Goal: Task Accomplishment & Management: Use online tool/utility

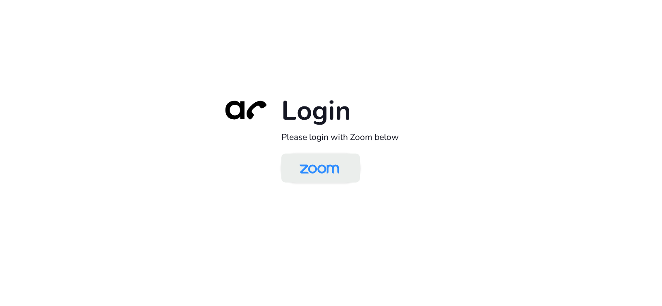
click at [299, 164] on img at bounding box center [319, 168] width 57 height 27
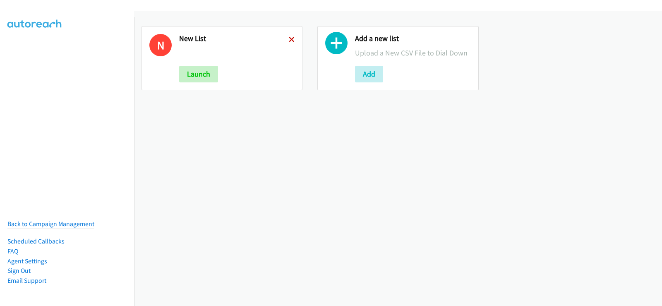
click at [290, 41] on icon at bounding box center [292, 40] width 6 height 6
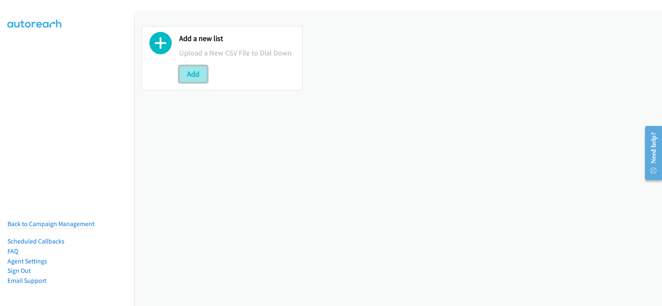
click at [200, 71] on button "Add" at bounding box center [193, 74] width 28 height 17
click at [186, 79] on button "Add" at bounding box center [193, 74] width 28 height 17
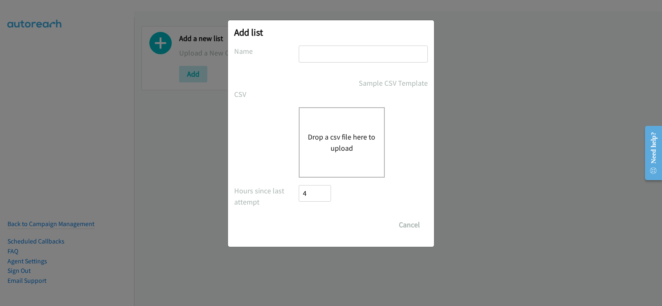
click at [337, 58] on input "text" at bounding box center [363, 53] width 129 height 17
type input "new list"
click at [345, 138] on button "Drop a csv file here to upload" at bounding box center [342, 142] width 68 height 22
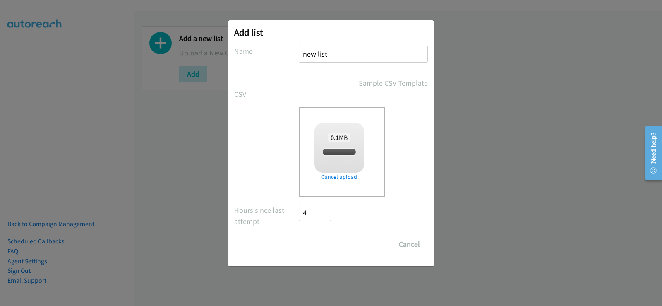
checkbox input "true"
click at [323, 248] on input "Save List" at bounding box center [320, 244] width 43 height 17
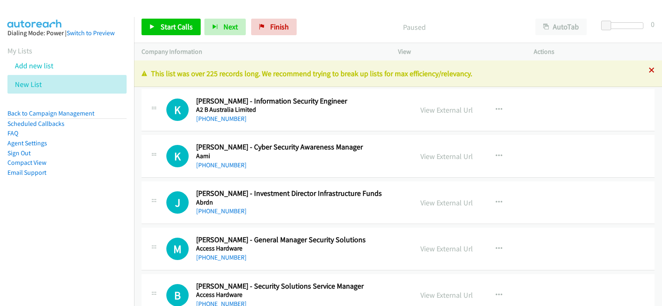
click at [648, 68] on icon at bounding box center [651, 71] width 6 height 6
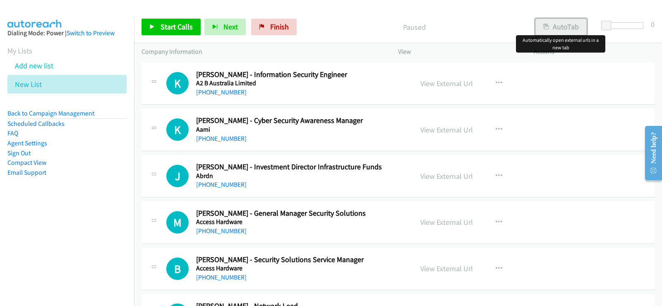
click at [551, 29] on button "AutoTab" at bounding box center [560, 27] width 51 height 17
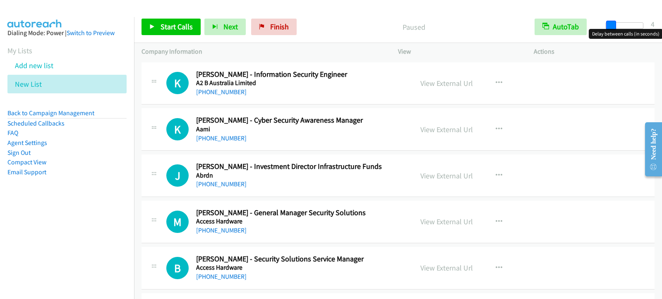
drag, startPoint x: 608, startPoint y: 26, endPoint x: 612, endPoint y: 24, distance: 4.8
click at [612, 24] on span at bounding box center [611, 26] width 10 height 10
drag, startPoint x: 169, startPoint y: 29, endPoint x: 196, endPoint y: 62, distance: 42.4
click at [170, 30] on span "Start Calls" at bounding box center [176, 27] width 32 height 10
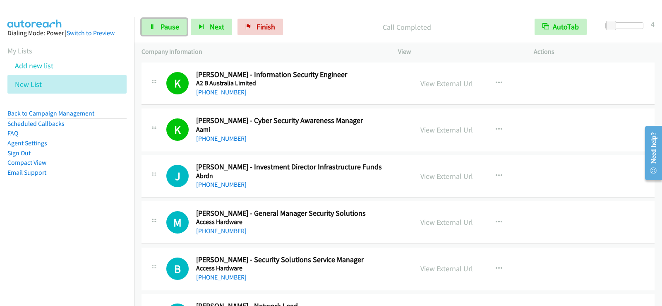
click at [162, 31] on span "Pause" at bounding box center [169, 27] width 19 height 10
click at [189, 30] on span "Start Calls" at bounding box center [176, 27] width 32 height 10
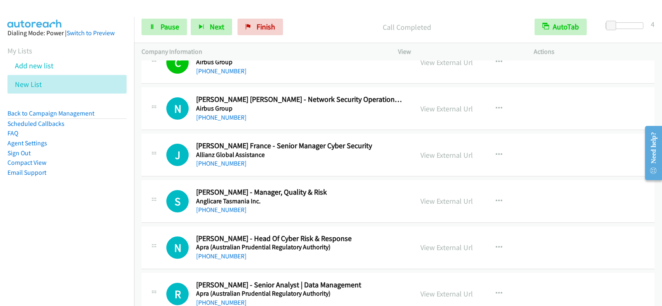
scroll to position [496, 0]
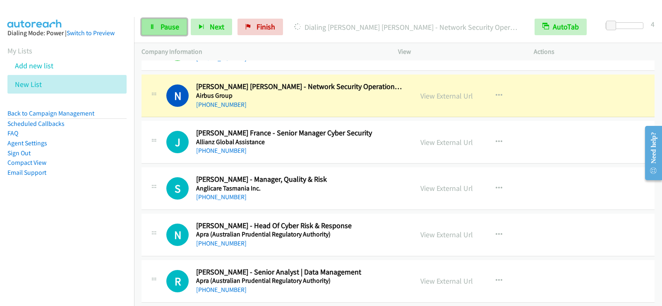
click at [153, 28] on icon at bounding box center [152, 27] width 6 height 6
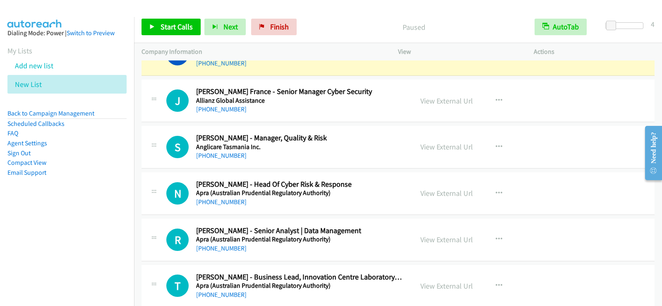
scroll to position [620, 0]
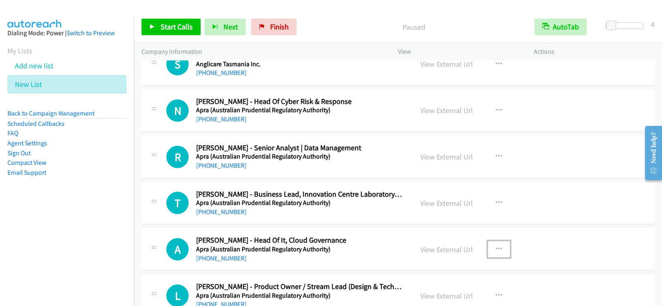
click at [495, 251] on icon "button" at bounding box center [498, 249] width 7 height 7
click at [555, 263] on div at bounding box center [331, 153] width 662 height 306
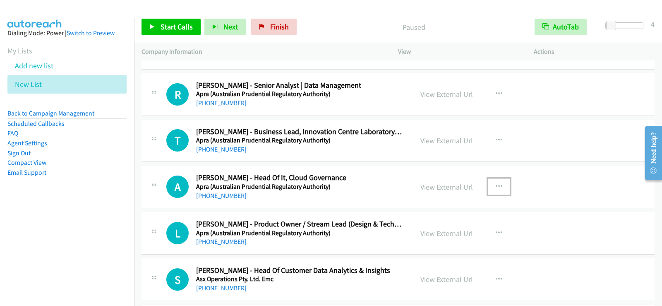
scroll to position [703, 0]
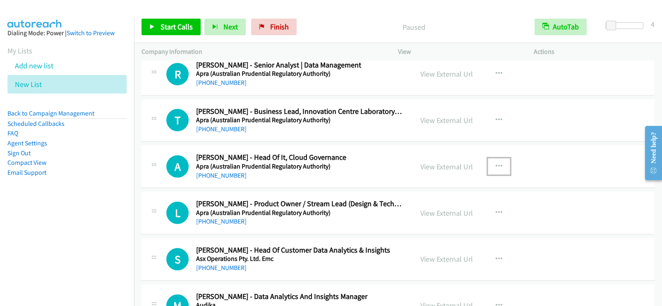
click at [495, 165] on icon "button" at bounding box center [498, 166] width 7 height 7
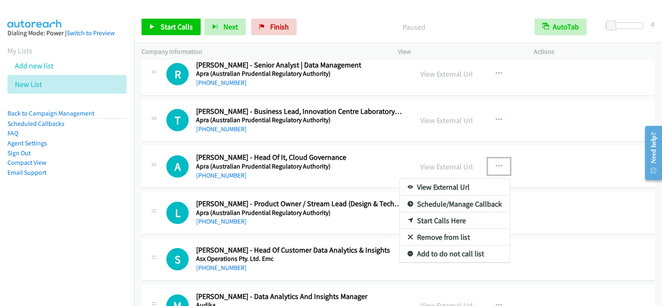
click at [457, 223] on link "Start Calls Here" at bounding box center [455, 220] width 110 height 17
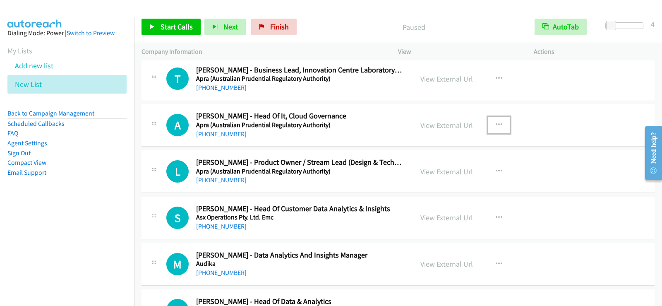
scroll to position [786, 0]
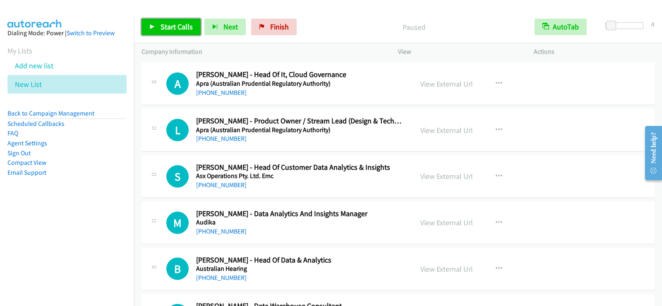
click at [177, 31] on link "Start Calls" at bounding box center [170, 27] width 59 height 17
click at [169, 27] on span "Pause" at bounding box center [169, 27] width 19 height 10
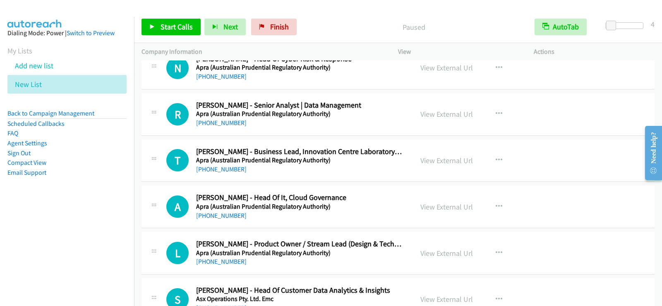
scroll to position [703, 0]
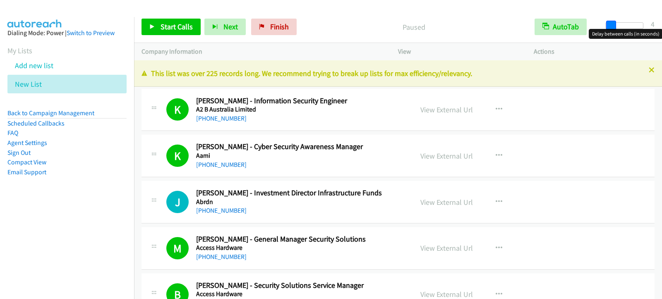
click at [615, 27] on span at bounding box center [611, 26] width 10 height 10
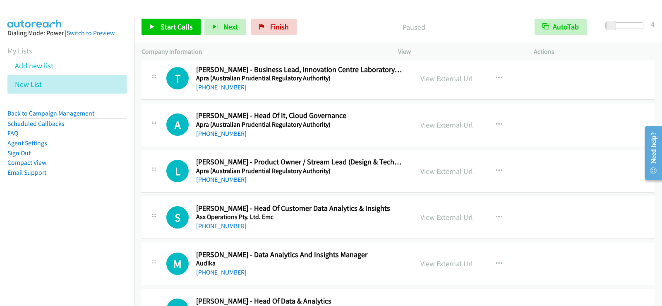
scroll to position [786, 0]
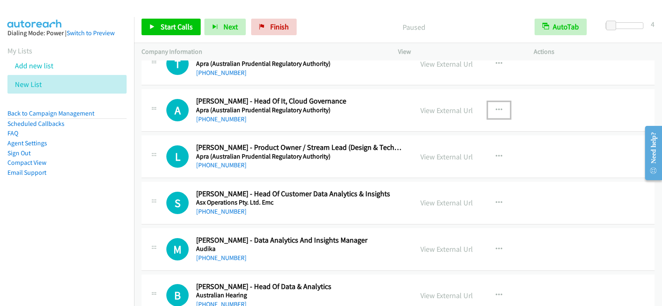
click at [501, 108] on button "button" at bounding box center [499, 110] width 22 height 17
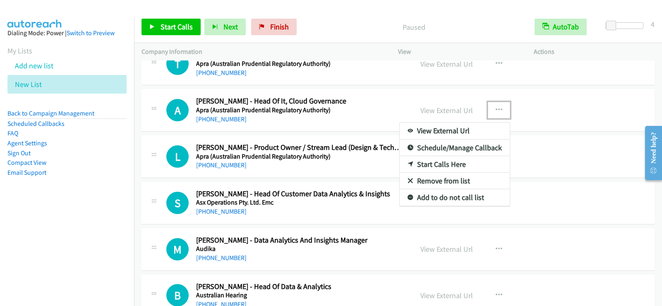
click at [438, 165] on link "Start Calls Here" at bounding box center [455, 164] width 110 height 17
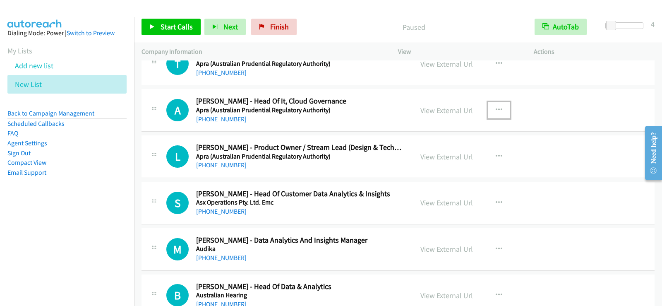
click at [499, 110] on button "button" at bounding box center [499, 110] width 22 height 17
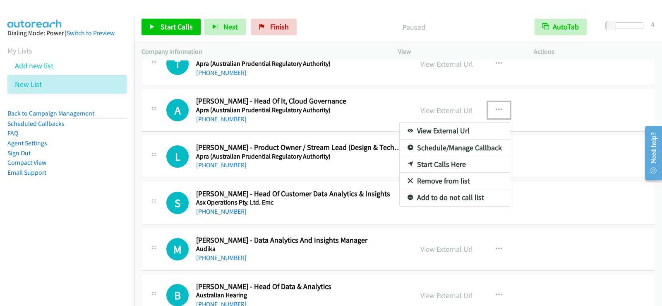
click at [435, 166] on link "Start Calls Here" at bounding box center [455, 164] width 110 height 17
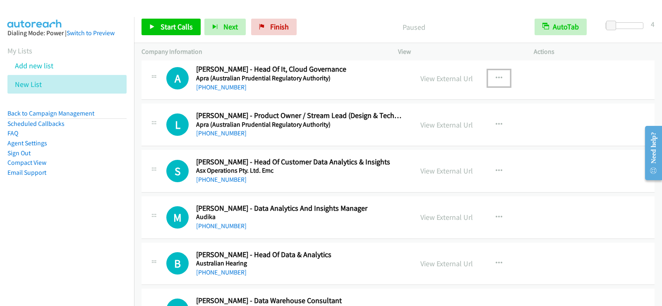
scroll to position [819, 0]
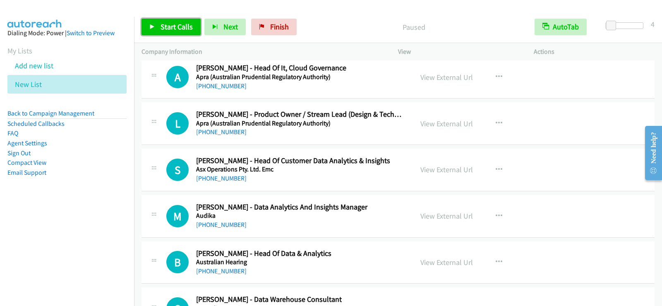
click at [181, 32] on link "Start Calls" at bounding box center [170, 27] width 59 height 17
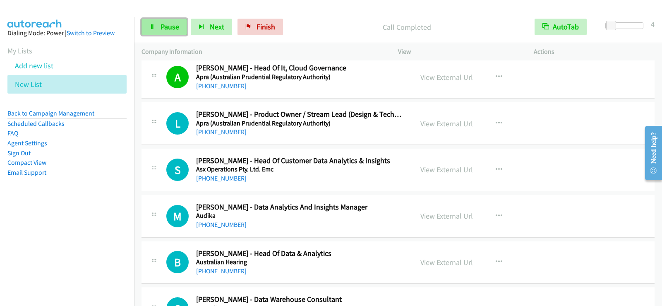
click at [161, 33] on link "Pause" at bounding box center [163, 27] width 45 height 17
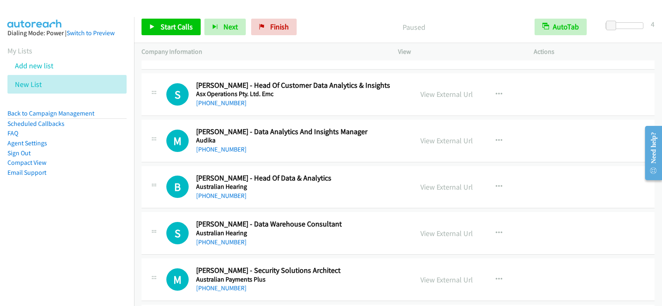
scroll to position [902, 0]
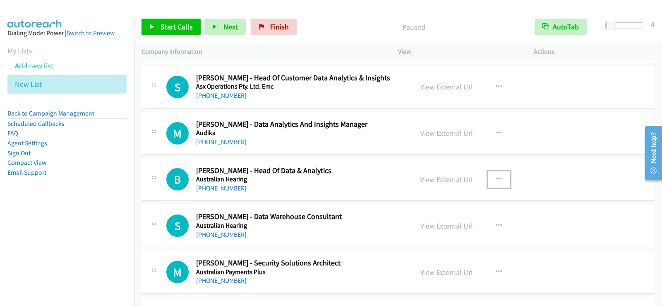
click at [495, 176] on icon "button" at bounding box center [498, 179] width 7 height 7
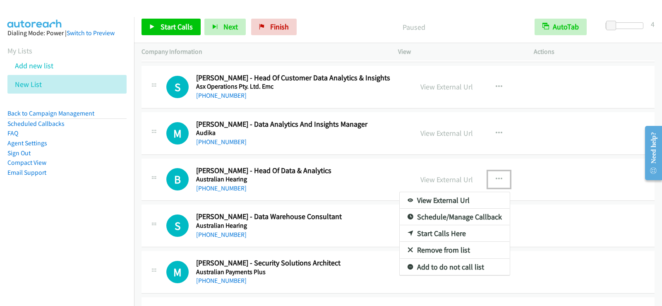
click at [454, 233] on link "Start Calls Here" at bounding box center [455, 233] width 110 height 17
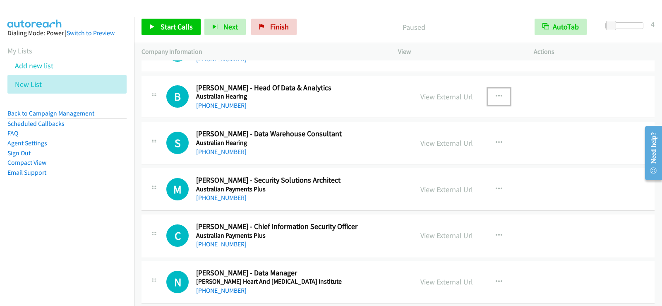
scroll to position [1001, 0]
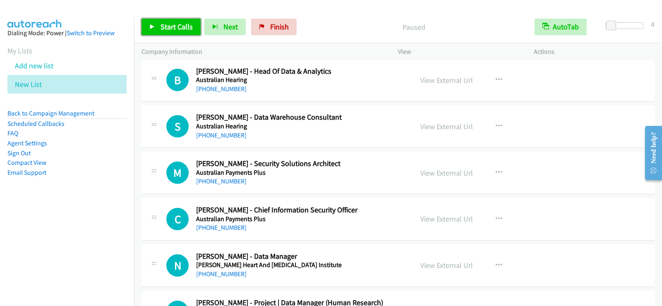
click at [167, 31] on link "Start Calls" at bounding box center [170, 27] width 59 height 17
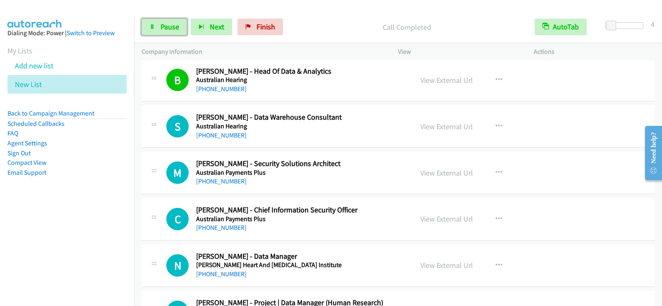
drag, startPoint x: 157, startPoint y: 31, endPoint x: 197, endPoint y: 58, distance: 48.5
click at [157, 31] on link "Pause" at bounding box center [163, 27] width 45 height 17
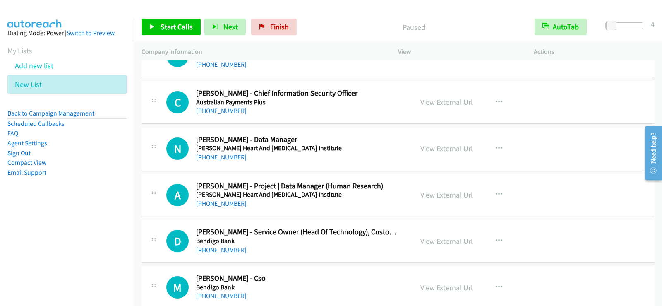
scroll to position [1125, 0]
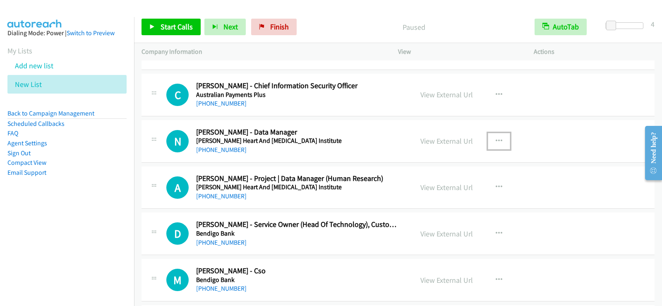
click at [499, 137] on button "button" at bounding box center [499, 141] width 22 height 17
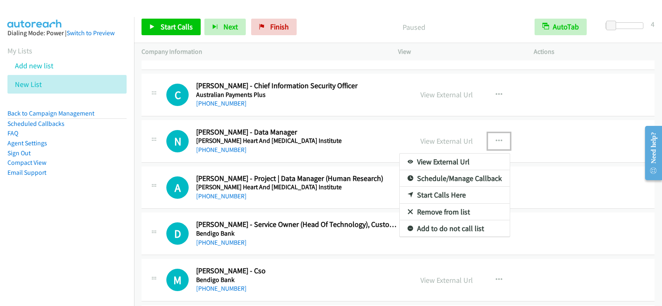
click at [428, 192] on link "Start Calls Here" at bounding box center [455, 195] width 110 height 17
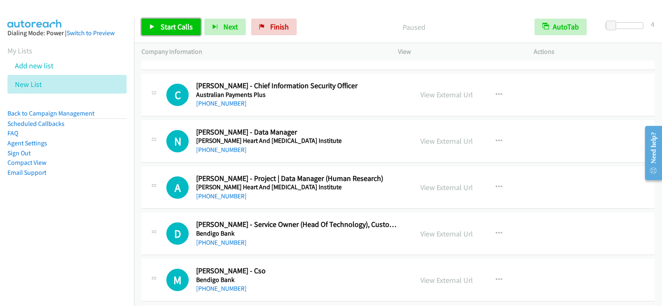
click at [167, 27] on span "Start Calls" at bounding box center [176, 27] width 32 height 10
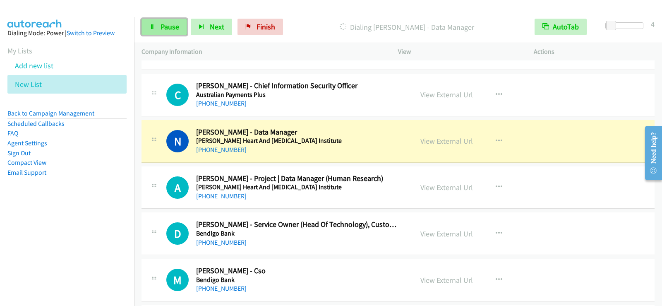
click at [163, 27] on span "Pause" at bounding box center [169, 27] width 19 height 10
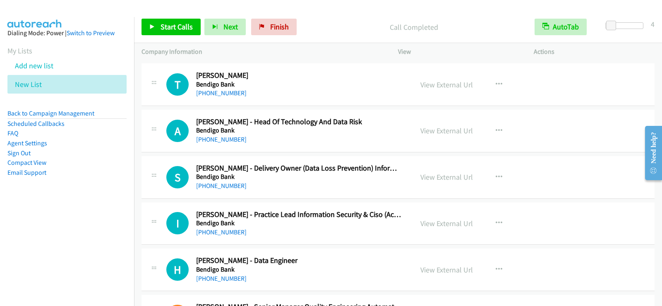
scroll to position [1621, 0]
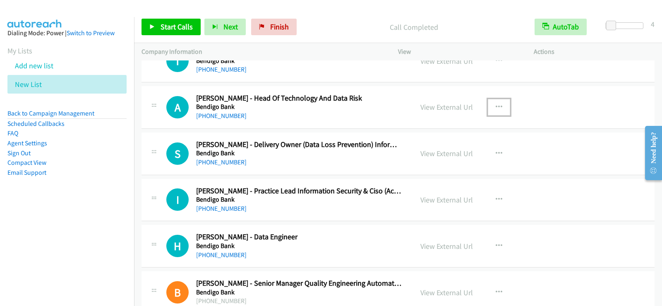
click at [498, 105] on icon "button" at bounding box center [498, 107] width 7 height 7
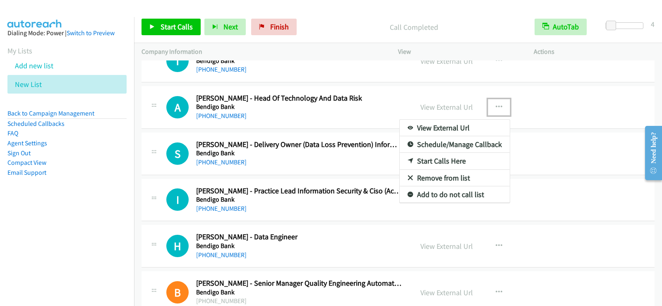
click at [459, 159] on link "Start Calls Here" at bounding box center [455, 161] width 110 height 17
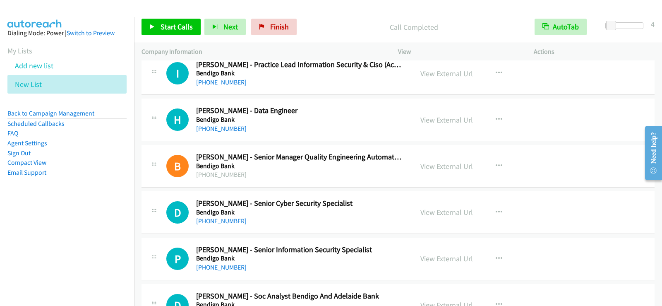
scroll to position [1762, 0]
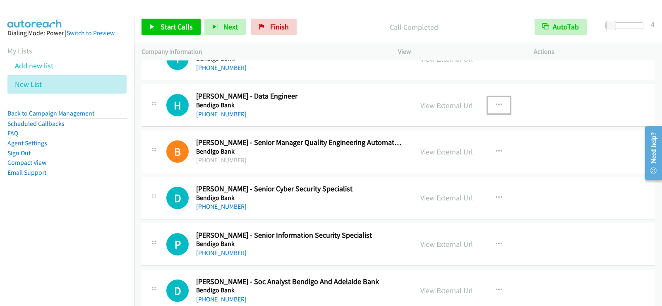
click at [495, 104] on icon "button" at bounding box center [498, 105] width 7 height 7
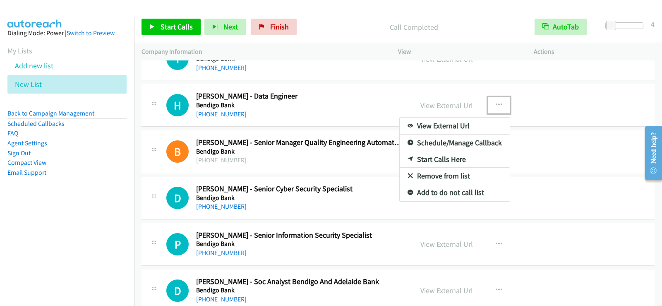
click at [421, 160] on link "Start Calls Here" at bounding box center [455, 159] width 110 height 17
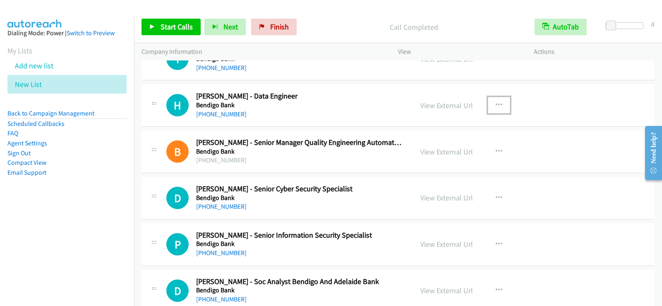
scroll to position [1778, 0]
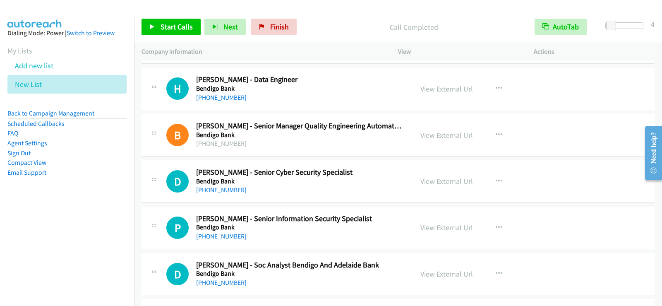
click at [81, 224] on nav "Dialing Mode: Power | Switch to Preview My Lists Add new list New List Back to …" at bounding box center [67, 170] width 134 height 306
click at [497, 91] on icon "button" at bounding box center [498, 88] width 7 height 7
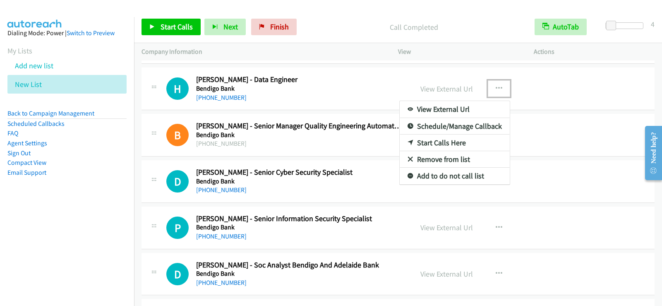
click at [445, 143] on link "Start Calls Here" at bounding box center [455, 142] width 110 height 17
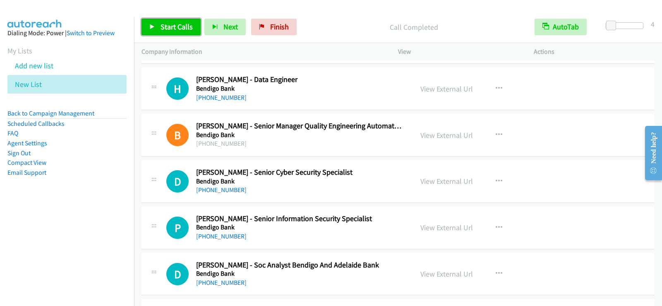
click at [179, 26] on span "Start Calls" at bounding box center [176, 27] width 32 height 10
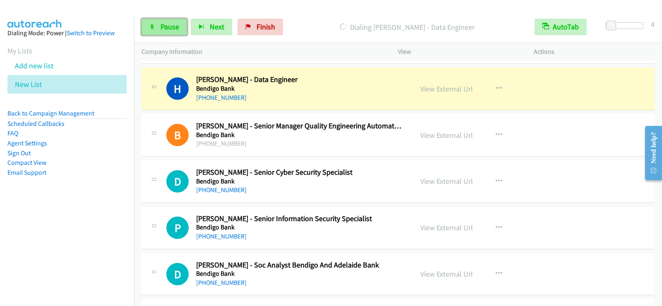
click at [177, 27] on span "Pause" at bounding box center [169, 27] width 19 height 10
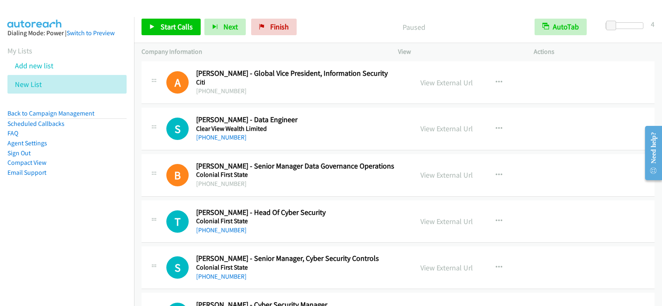
scroll to position [3325, 0]
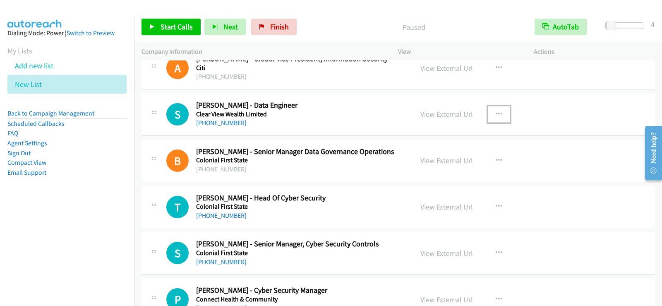
click at [495, 112] on icon "button" at bounding box center [498, 114] width 7 height 7
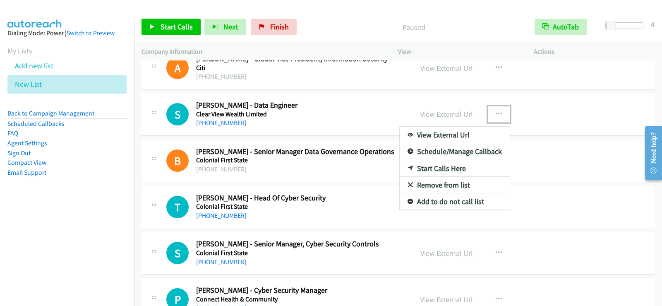
click at [438, 166] on link "Start Calls Here" at bounding box center [455, 168] width 110 height 17
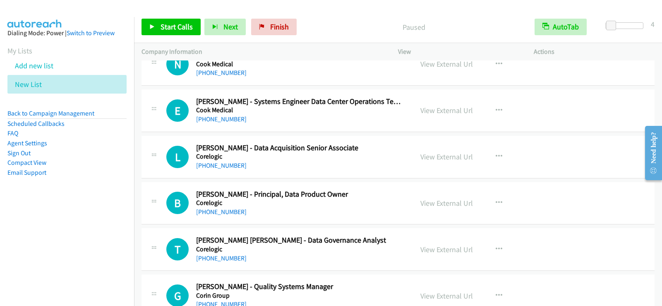
scroll to position [3689, 0]
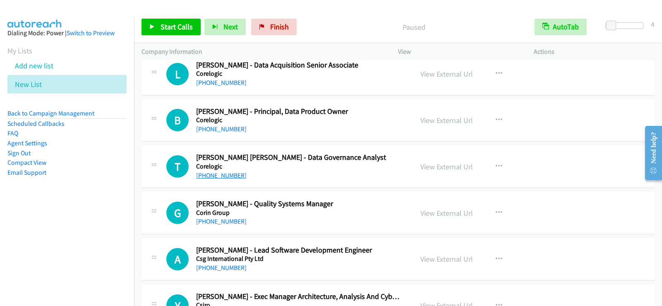
click at [226, 175] on link "[PHONE_NUMBER]" at bounding box center [221, 175] width 50 height 8
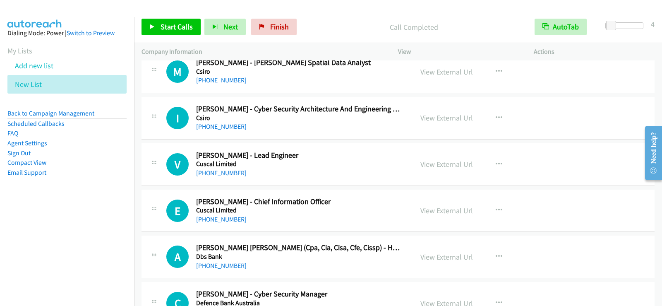
scroll to position [4103, 0]
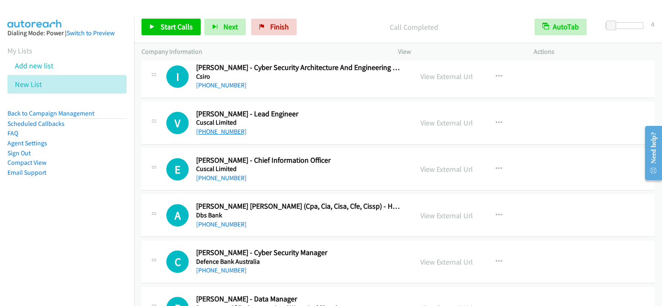
click at [218, 131] on link "[PHONE_NUMBER]" at bounding box center [221, 131] width 50 height 8
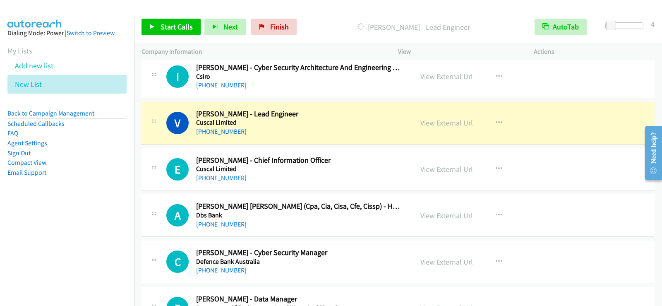
click at [426, 124] on link "View External Url" at bounding box center [446, 123] width 53 height 10
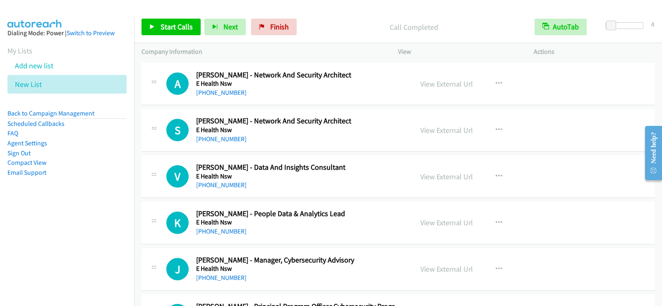
scroll to position [4475, 0]
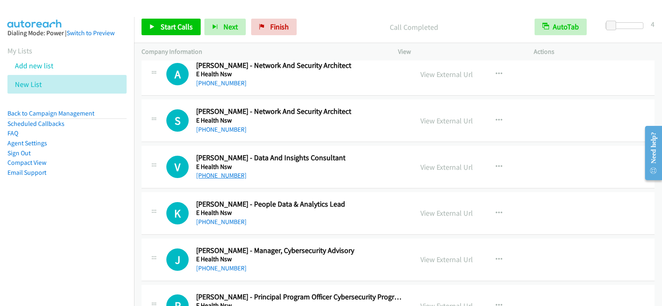
click at [235, 177] on link "[PHONE_NUMBER]" at bounding box center [221, 175] width 50 height 8
drag, startPoint x: 221, startPoint y: 176, endPoint x: 459, endPoint y: 204, distance: 239.9
click at [221, 176] on link "[PHONE_NUMBER]" at bounding box center [221, 175] width 50 height 8
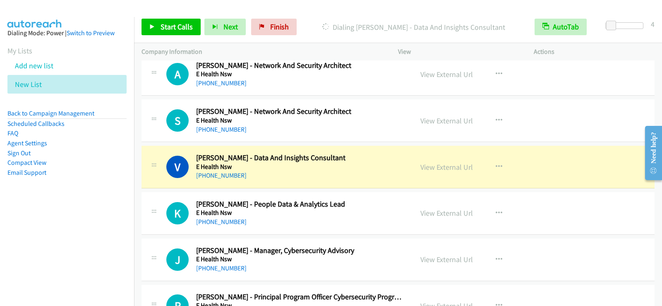
click at [431, 170] on link "View External Url" at bounding box center [446, 167] width 53 height 10
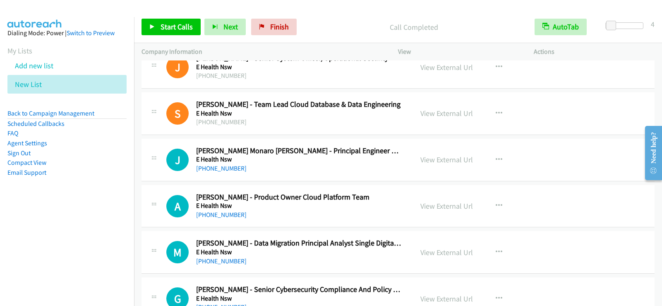
scroll to position [4847, 0]
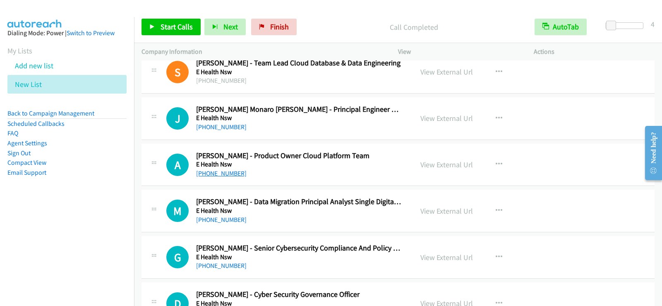
click at [206, 169] on link "[PHONE_NUMBER]" at bounding box center [221, 173] width 50 height 8
drag, startPoint x: 205, startPoint y: 175, endPoint x: 609, endPoint y: 165, distance: 403.8
click at [205, 175] on link "[PHONE_NUMBER]" at bounding box center [221, 173] width 50 height 8
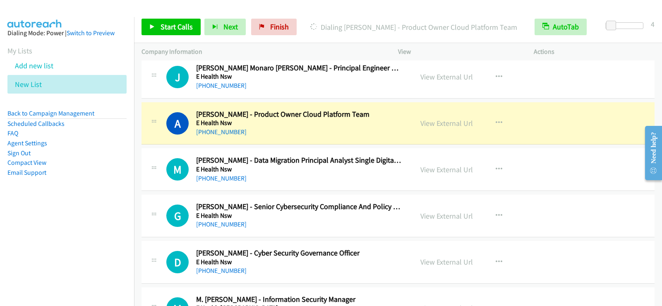
scroll to position [4930, 0]
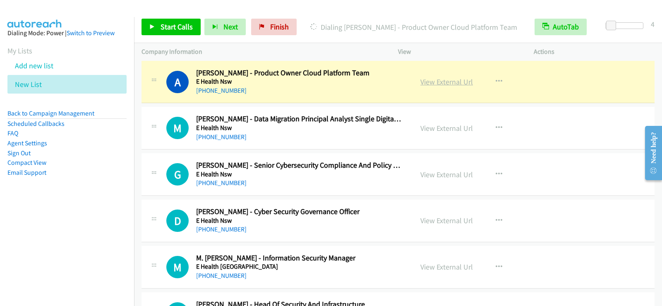
click at [443, 83] on link "View External Url" at bounding box center [446, 82] width 53 height 10
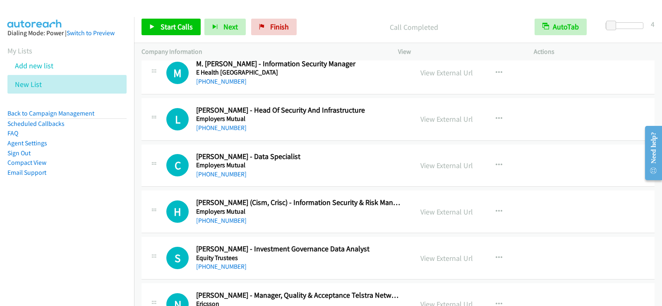
scroll to position [5136, 0]
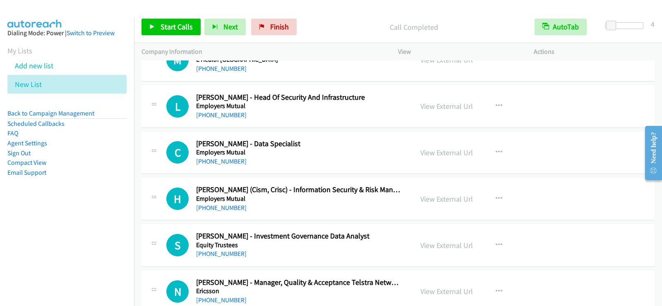
click at [342, 157] on div "[PHONE_NUMBER]" at bounding box center [299, 161] width 206 height 10
click at [226, 163] on link "[PHONE_NUMBER]" at bounding box center [221, 161] width 50 height 8
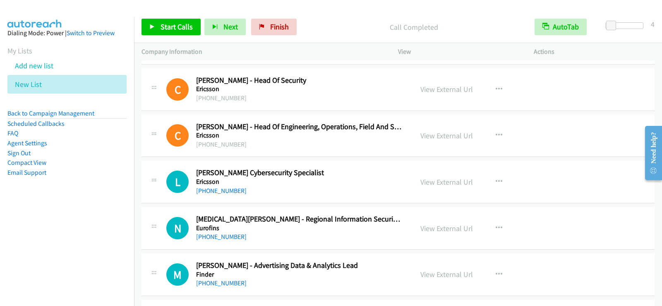
scroll to position [5426, 0]
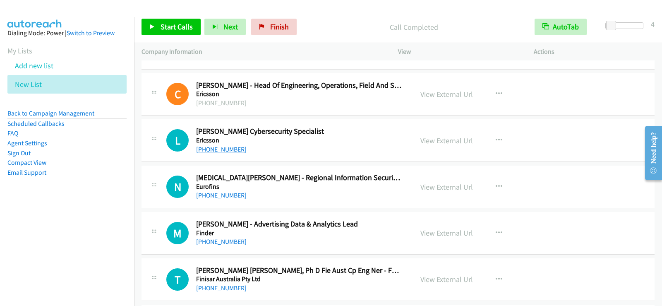
click at [230, 148] on link "[PHONE_NUMBER]" at bounding box center [221, 149] width 50 height 8
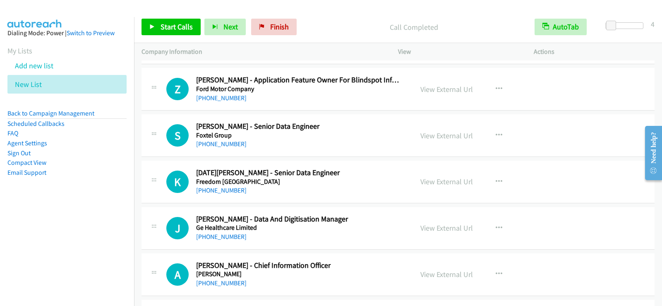
scroll to position [5715, 0]
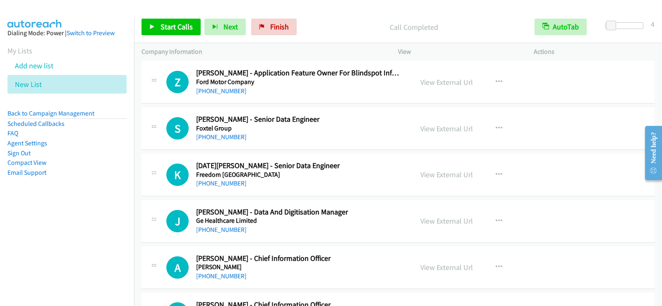
click at [337, 187] on div "[PHONE_NUMBER]" at bounding box center [299, 183] width 206 height 10
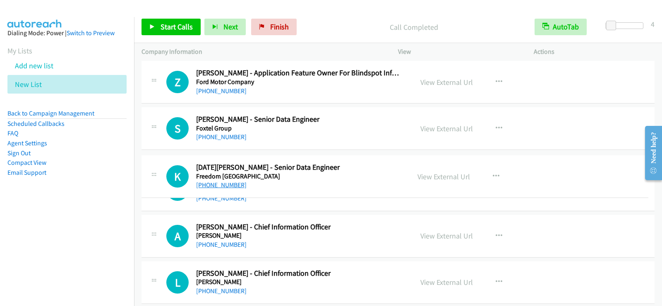
drag, startPoint x: 258, startPoint y: 182, endPoint x: 205, endPoint y: 183, distance: 53.8
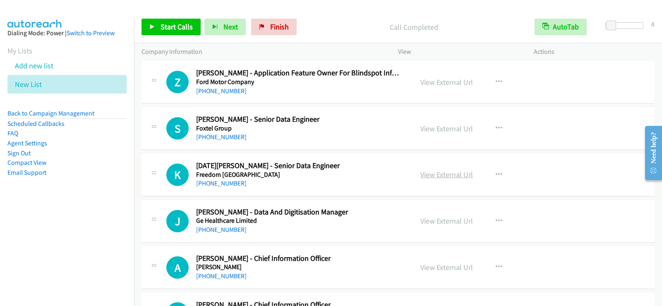
click at [442, 175] on link "View External Url" at bounding box center [446, 175] width 53 height 10
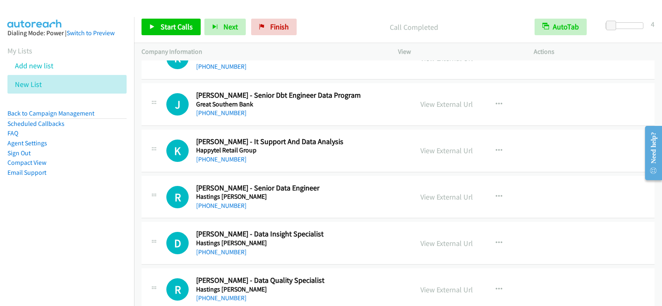
scroll to position [6336, 0]
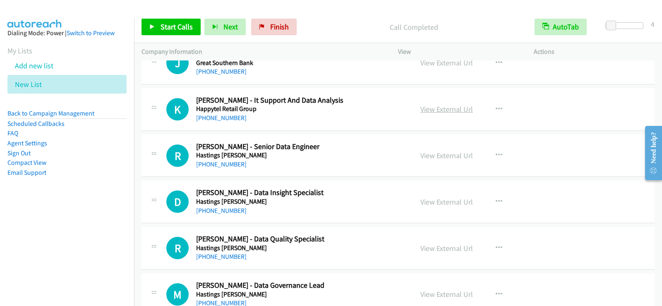
click at [436, 109] on link "View External Url" at bounding box center [446, 109] width 53 height 10
click at [497, 108] on icon "button" at bounding box center [498, 109] width 7 height 7
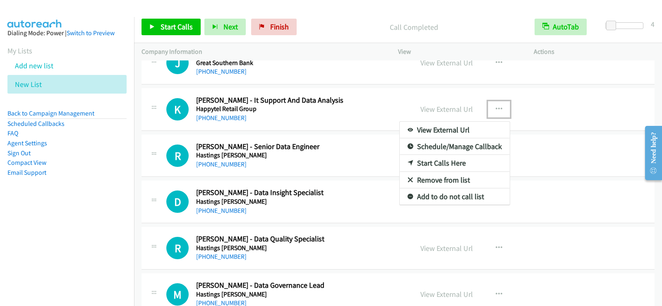
click at [439, 163] on link "Start Calls Here" at bounding box center [455, 163] width 110 height 17
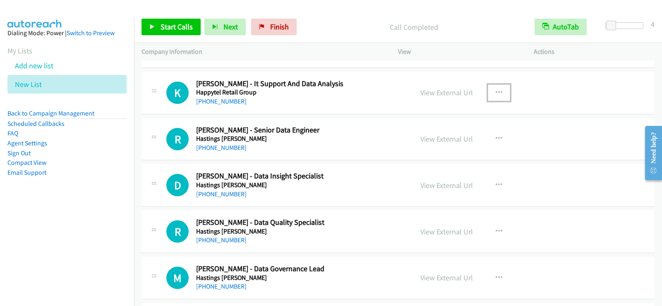
scroll to position [6369, 0]
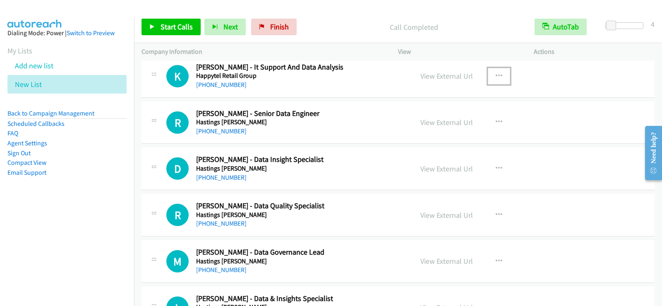
click at [170, 27] on div at bounding box center [331, 153] width 662 height 306
click at [169, 30] on span "Start Calls" at bounding box center [176, 27] width 32 height 10
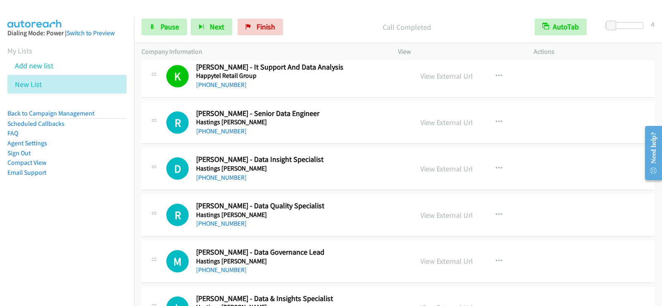
scroll to position [6410, 0]
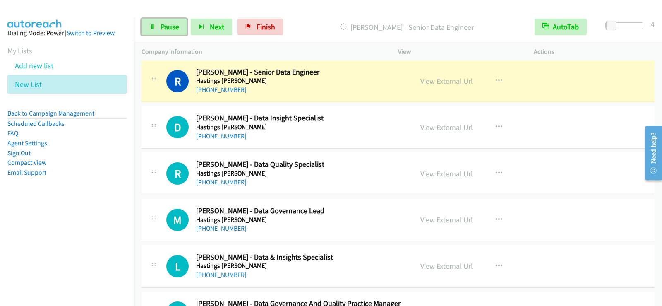
drag, startPoint x: 170, startPoint y: 24, endPoint x: 214, endPoint y: 2, distance: 48.8
click at [171, 23] on span "Pause" at bounding box center [169, 27] width 19 height 10
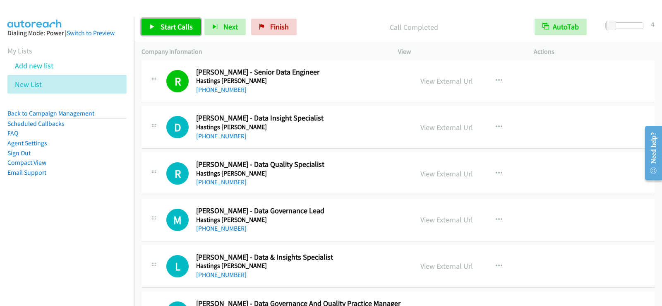
click at [173, 25] on span "Start Calls" at bounding box center [176, 27] width 32 height 10
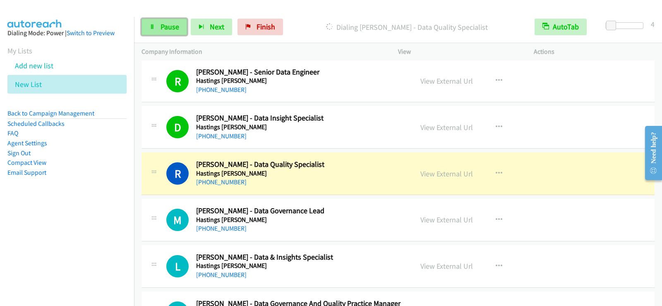
click at [163, 24] on span "Pause" at bounding box center [169, 27] width 19 height 10
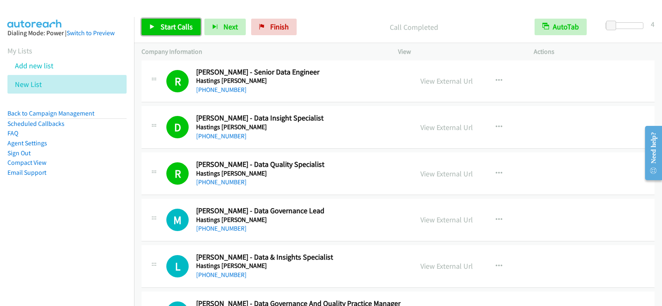
click at [182, 25] on span "Start Calls" at bounding box center [176, 27] width 32 height 10
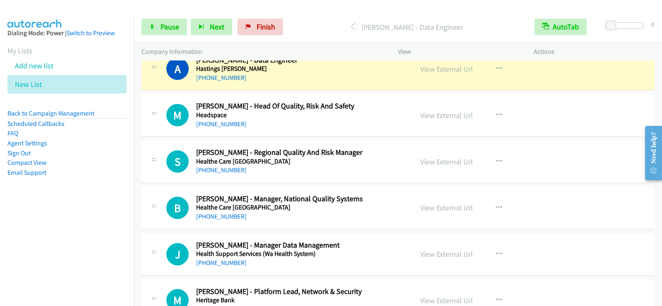
scroll to position [6658, 0]
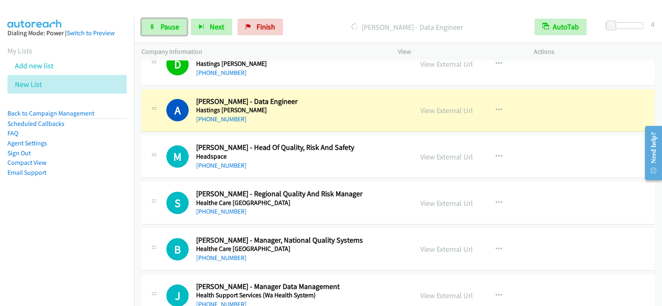
click at [175, 29] on span "Pause" at bounding box center [169, 27] width 19 height 10
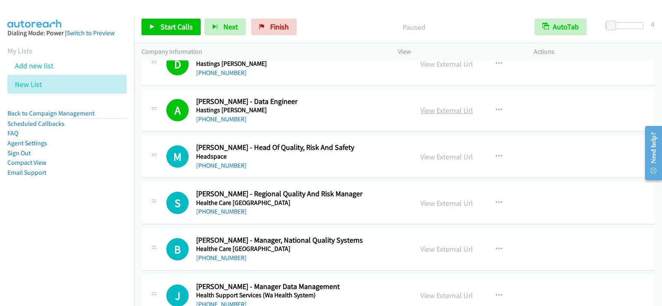
click at [447, 113] on link "View External Url" at bounding box center [446, 110] width 53 height 10
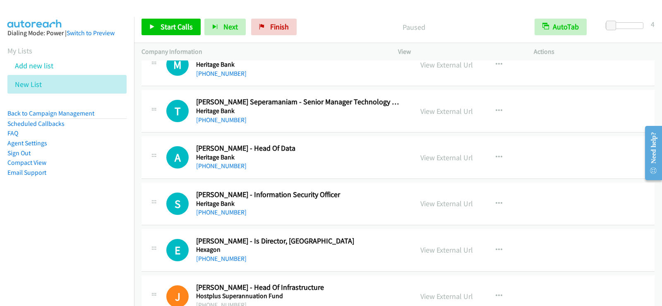
scroll to position [6948, 0]
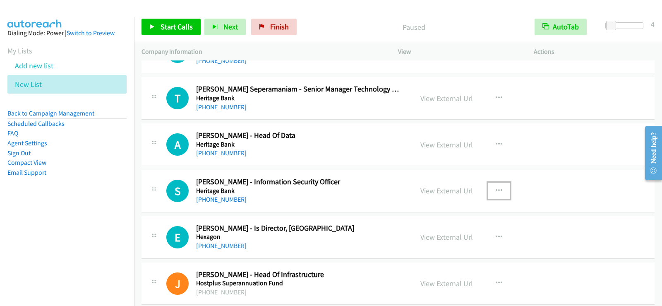
click at [498, 193] on icon "button" at bounding box center [498, 190] width 7 height 7
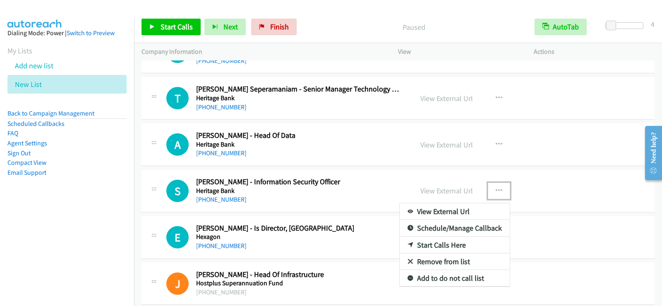
click at [423, 240] on link "Start Calls Here" at bounding box center [455, 245] width 110 height 17
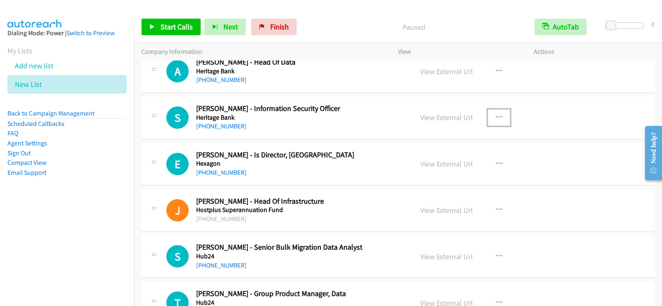
scroll to position [7031, 0]
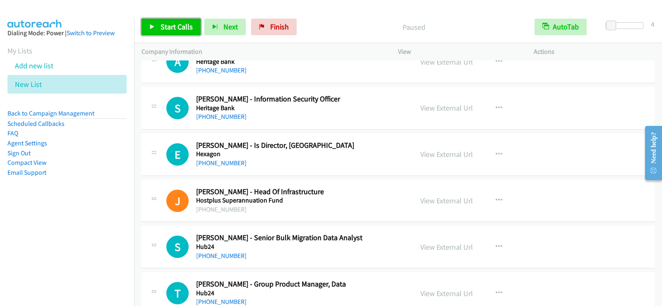
click at [178, 28] on span "Start Calls" at bounding box center [176, 27] width 32 height 10
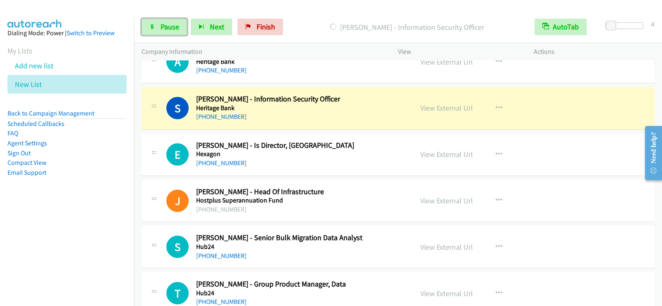
drag, startPoint x: 165, startPoint y: 33, endPoint x: 142, endPoint y: 96, distance: 67.5
click at [165, 33] on link "Pause" at bounding box center [163, 27] width 45 height 17
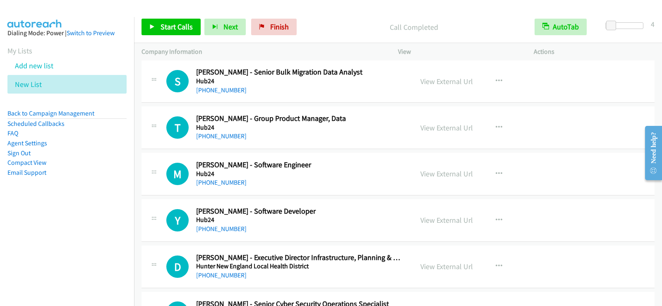
scroll to position [7072, 0]
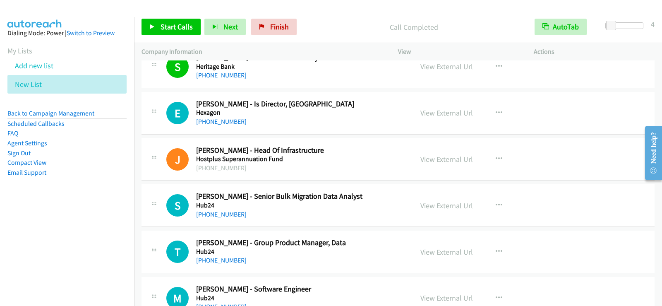
click at [334, 114] on h5 "Hexagon" at bounding box center [299, 112] width 206 height 8
drag, startPoint x: 229, startPoint y: 122, endPoint x: 513, endPoint y: 176, distance: 288.8
click at [218, 123] on link "[PHONE_NUMBER]" at bounding box center [221, 121] width 50 height 8
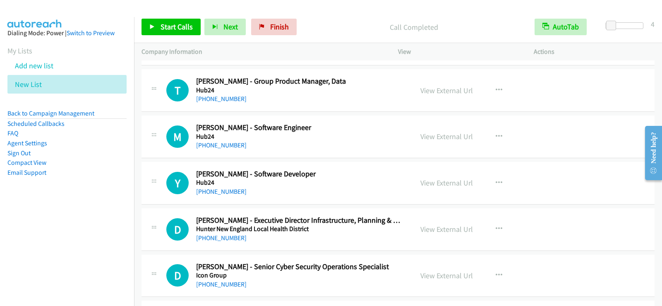
scroll to position [7237, 0]
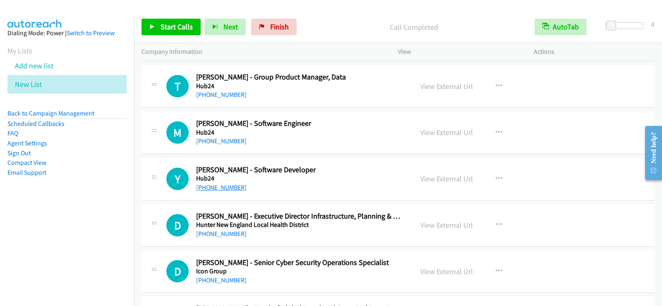
click at [227, 188] on link "[PHONE_NUMBER]" at bounding box center [221, 187] width 50 height 8
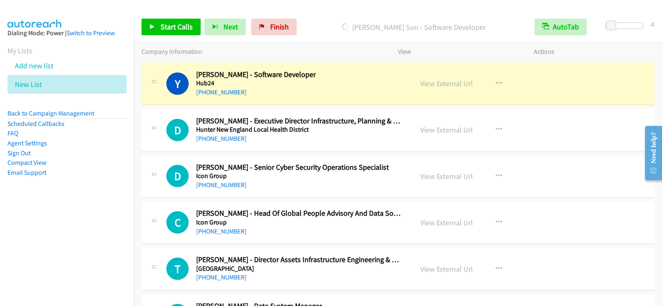
scroll to position [7320, 0]
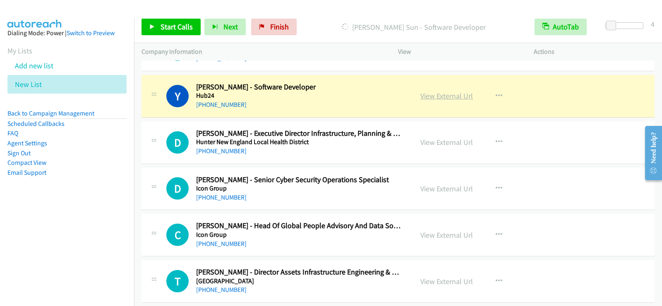
click at [449, 98] on link "View External Url" at bounding box center [446, 96] width 53 height 10
drag, startPoint x: 164, startPoint y: 104, endPoint x: 170, endPoint y: 108, distance: 7.1
click at [164, 104] on div "Y Callback Scheduled [PERSON_NAME] - Software Developer Hub24 [GEOGRAPHIC_DATA]…" at bounding box center [277, 95] width 256 height 27
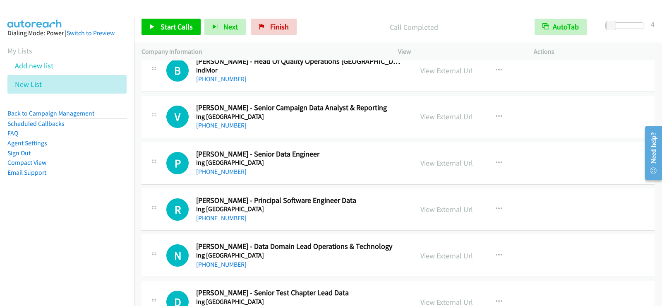
scroll to position [7775, 0]
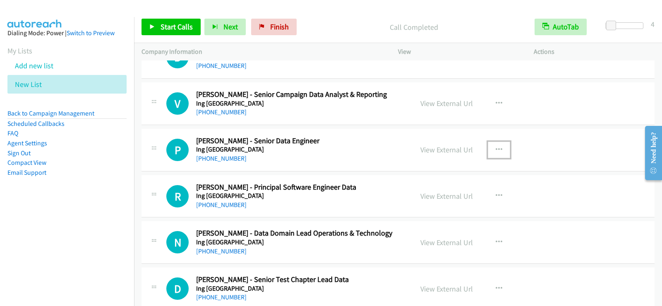
click at [495, 147] on icon "button" at bounding box center [498, 149] width 7 height 7
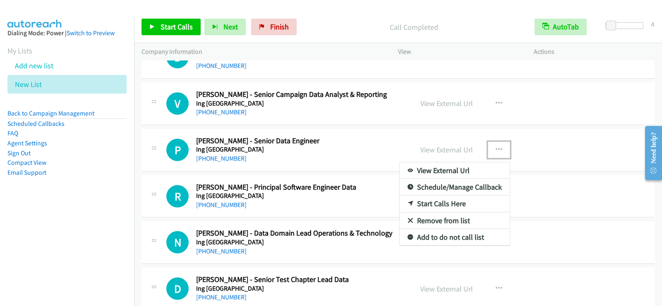
click at [444, 203] on link "Start Calls Here" at bounding box center [455, 203] width 110 height 17
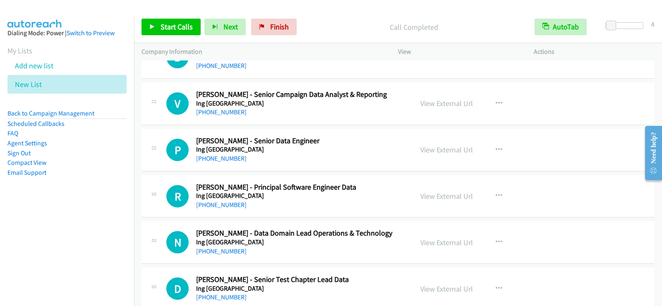
click at [155, 18] on div "Start Calls Pause Next Finish Call Completed AutoTab AutoTab 4" at bounding box center [398, 27] width 528 height 32
click at [156, 23] on link "Start Calls" at bounding box center [170, 27] width 59 height 17
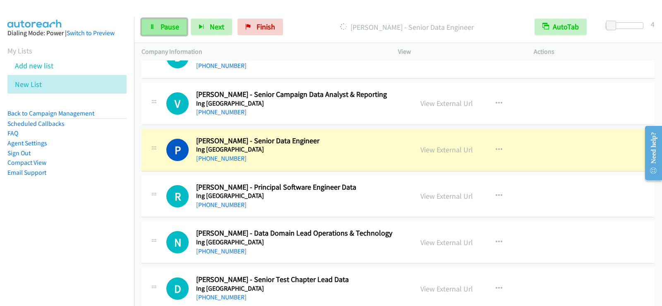
click at [168, 21] on link "Pause" at bounding box center [163, 27] width 45 height 17
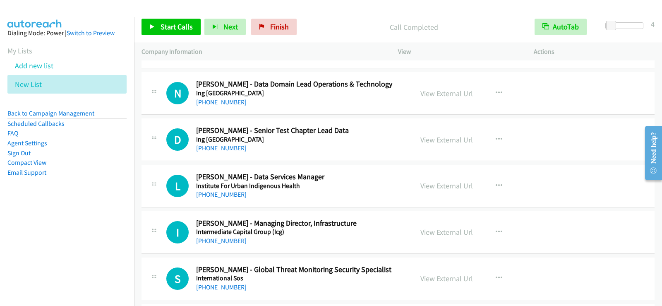
scroll to position [7940, 0]
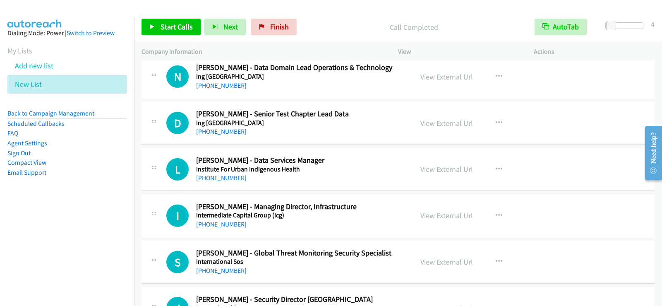
click at [349, 186] on div "L Callback Scheduled [PERSON_NAME] - Data Services Manager Institute For Urban …" at bounding box center [397, 169] width 513 height 43
click at [125, 246] on nav "Dialing Mode: Power | Switch to Preview My Lists Add new list New List Back to …" at bounding box center [67, 170] width 134 height 306
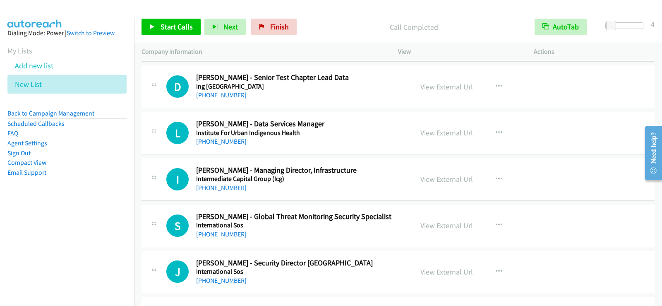
scroll to position [7982, 0]
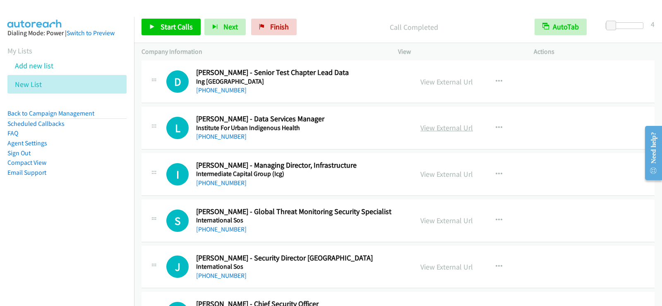
click at [451, 129] on link "View External Url" at bounding box center [446, 128] width 53 height 10
click at [177, 28] on span "Start Calls" at bounding box center [176, 27] width 32 height 10
click at [157, 29] on link "Pause" at bounding box center [163, 27] width 45 height 17
click at [497, 125] on icon "button" at bounding box center [498, 127] width 7 height 7
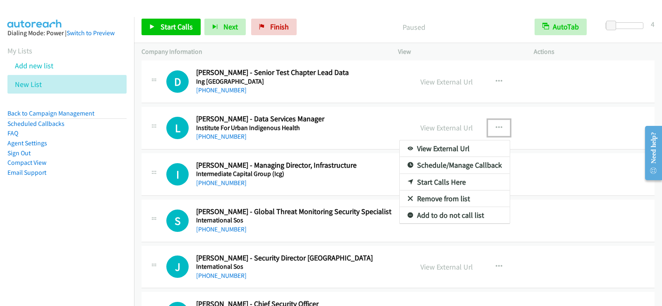
click at [441, 185] on link "Start Calls Here" at bounding box center [455, 182] width 110 height 17
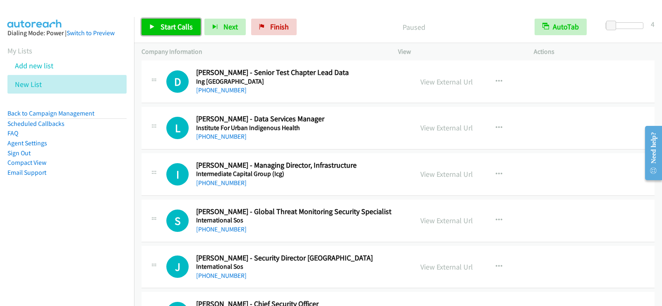
click at [181, 33] on link "Start Calls" at bounding box center [170, 27] width 59 height 17
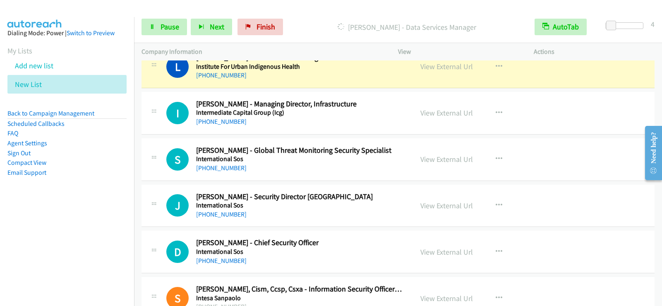
scroll to position [8023, 0]
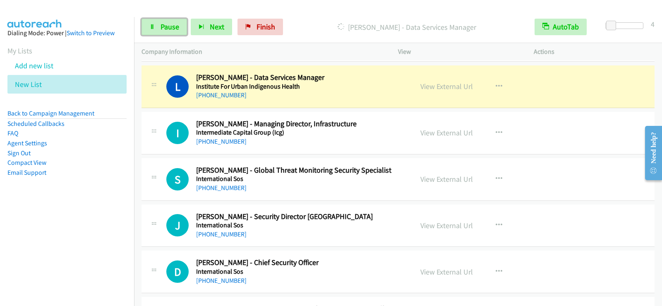
drag, startPoint x: 168, startPoint y: 30, endPoint x: 166, endPoint y: 41, distance: 11.8
click at [168, 30] on span "Pause" at bounding box center [169, 27] width 19 height 10
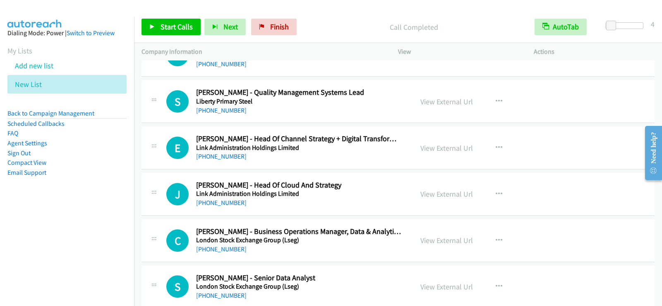
scroll to position [8974, 0]
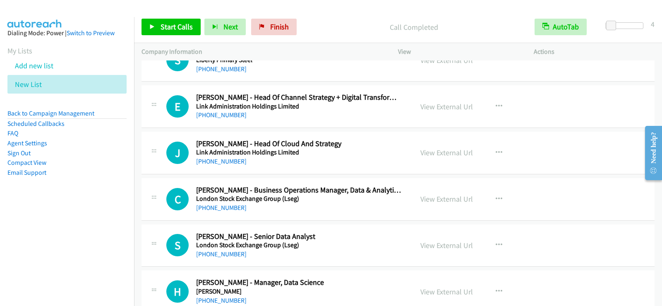
click at [173, 19] on div "Start Calls Pause Next Finish Call Completed AutoTab AutoTab 4" at bounding box center [398, 27] width 528 height 32
click at [175, 24] on span "Start Calls" at bounding box center [176, 27] width 32 height 10
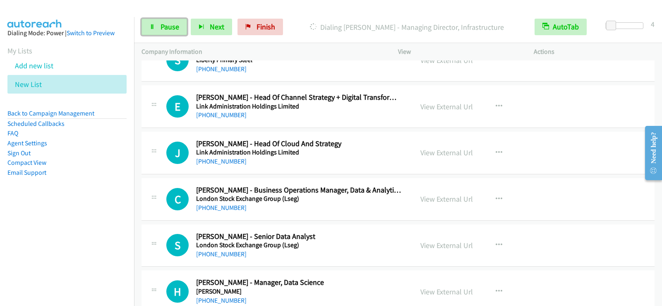
click at [164, 26] on span "Pause" at bounding box center [169, 27] width 19 height 10
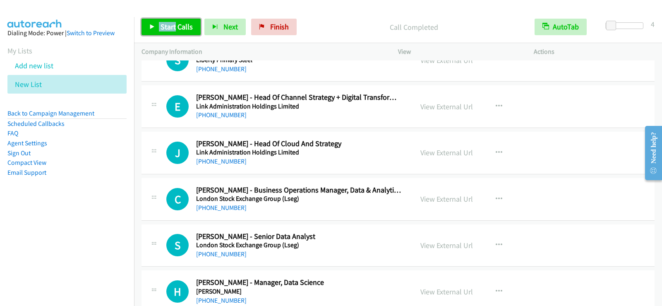
click at [169, 29] on span "Start Calls" at bounding box center [176, 27] width 32 height 10
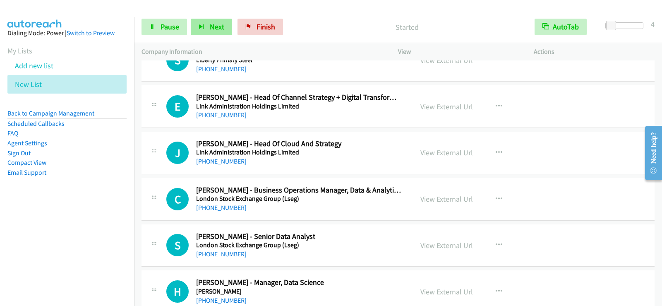
click at [339, 21] on div "Started" at bounding box center [407, 27] width 240 height 17
click at [167, 29] on span "Pause" at bounding box center [169, 27] width 19 height 10
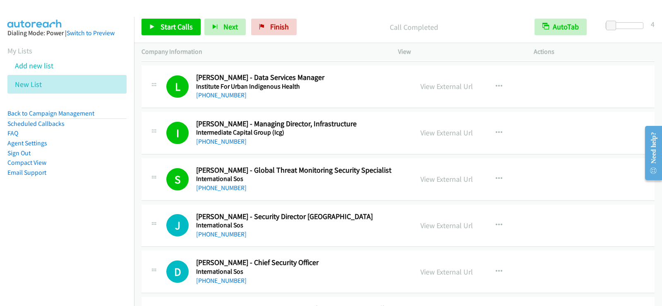
scroll to position [8064, 0]
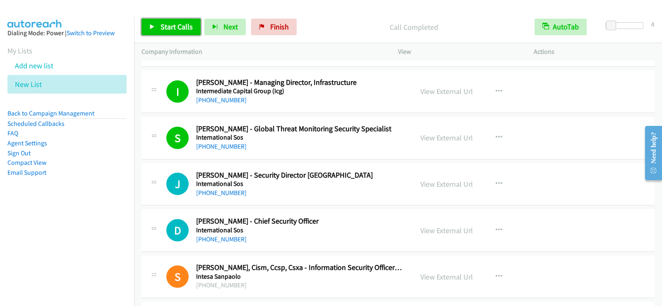
click at [170, 31] on span "Start Calls" at bounding box center [176, 27] width 32 height 10
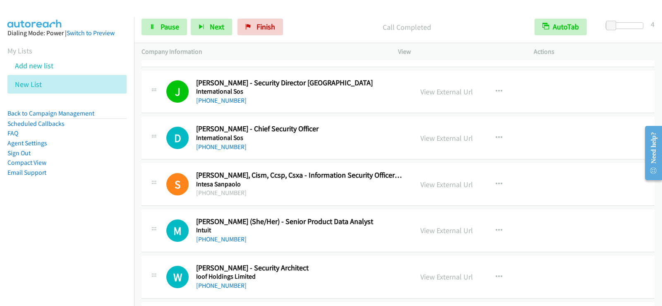
scroll to position [8189, 0]
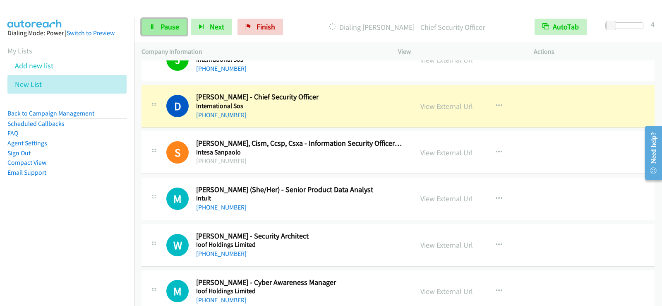
click at [155, 30] on link "Pause" at bounding box center [163, 27] width 45 height 17
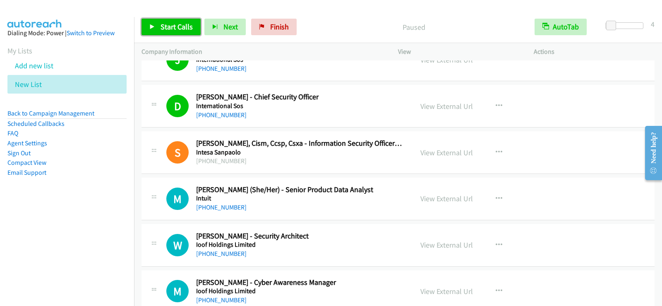
click at [165, 27] on span "Start Calls" at bounding box center [176, 27] width 32 height 10
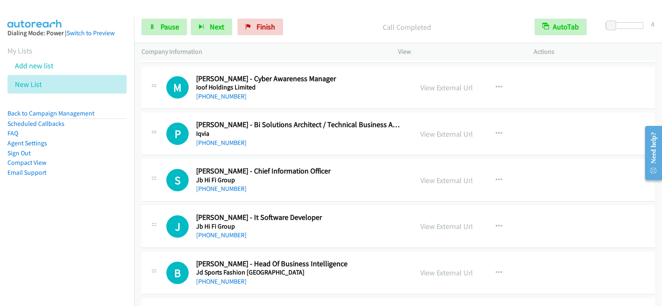
scroll to position [8395, 0]
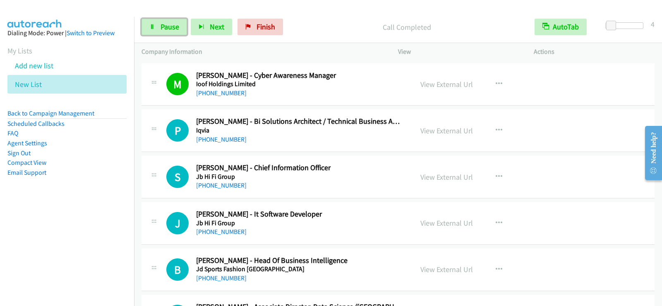
click at [171, 30] on span "Pause" at bounding box center [169, 27] width 19 height 10
click at [187, 31] on span "Start Calls" at bounding box center [176, 27] width 32 height 10
drag, startPoint x: 158, startPoint y: 31, endPoint x: 155, endPoint y: 45, distance: 14.4
click at [158, 31] on link "Pause" at bounding box center [163, 27] width 45 height 17
